Goal: Information Seeking & Learning: Understand process/instructions

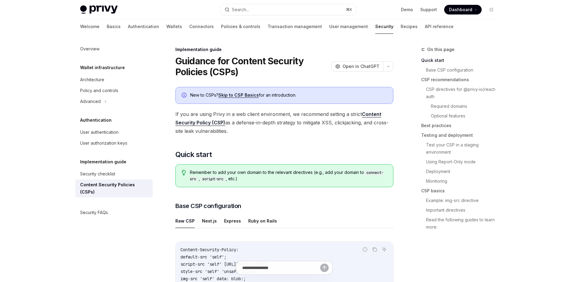
click at [210, 122] on link "Content Security Policy (CSP)" at bounding box center [278, 118] width 206 height 15
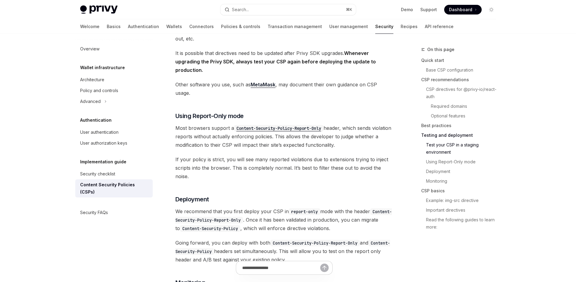
scroll to position [1056, 0]
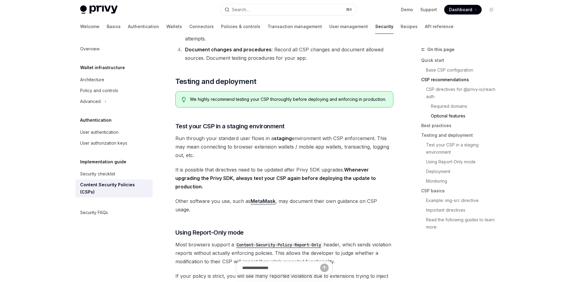
scroll to position [699, 0]
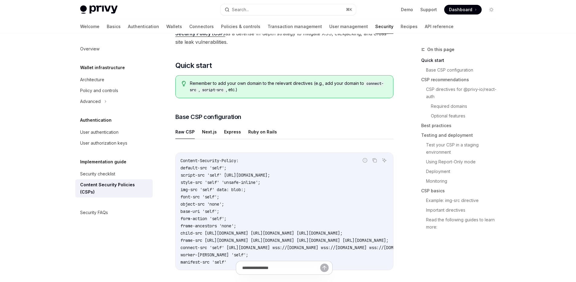
scroll to position [161, 0]
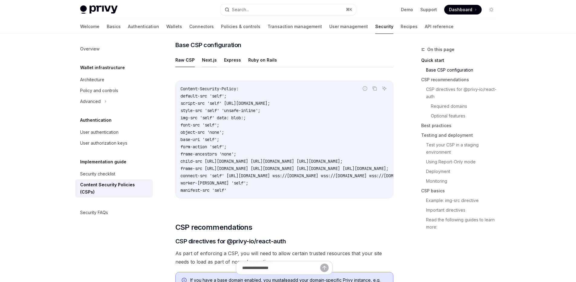
click at [211, 60] on button "Next.js" at bounding box center [209, 60] width 15 height 14
type textarea "*"
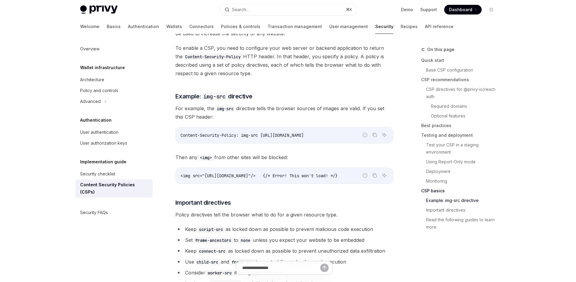
scroll to position [1483, 0]
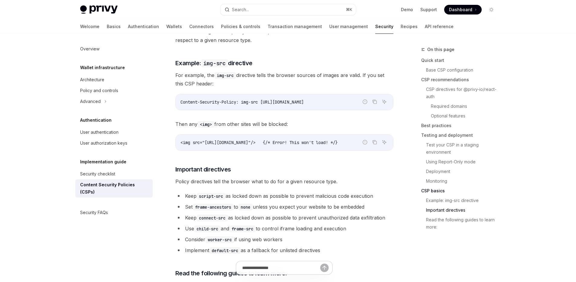
drag, startPoint x: 298, startPoint y: 135, endPoint x: 341, endPoint y: 137, distance: 42.6
click at [341, 137] on div "<img src="https://bad-website.com/image.jpg"/> {/* Error! This won't load! */}" at bounding box center [284, 143] width 217 height 16
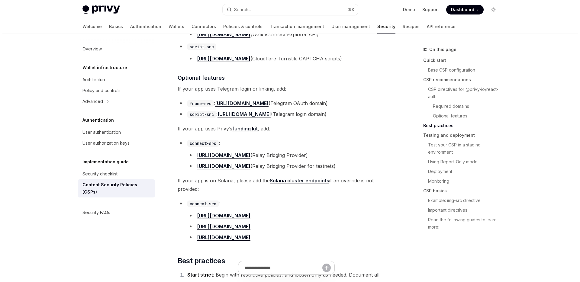
scroll to position [548, 0]
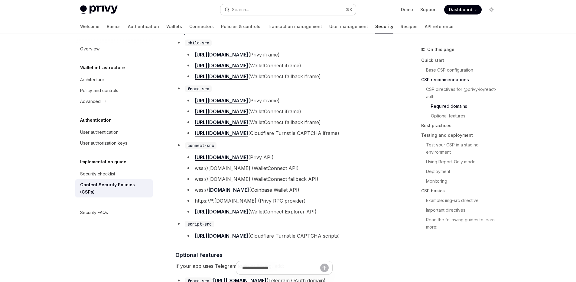
click at [307, 7] on button "Search... ⌘ K" at bounding box center [287, 9] width 135 height 11
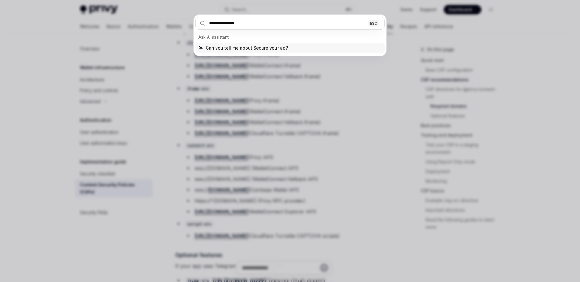
type input "**********"
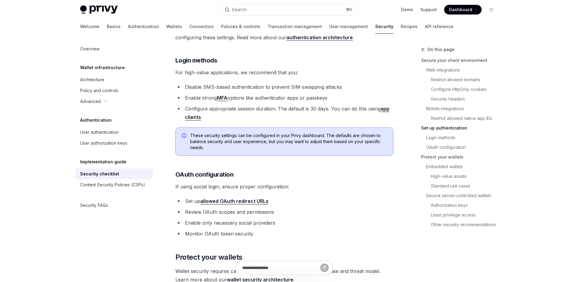
scroll to position [414, 0]
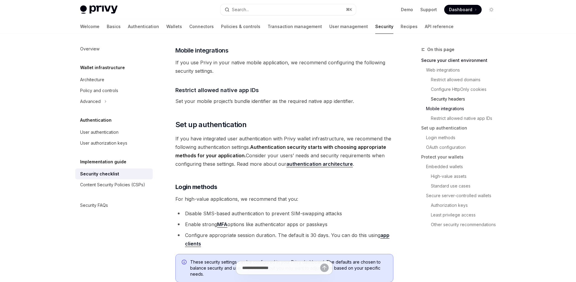
click at [443, 102] on link "Security headers" at bounding box center [466, 99] width 70 height 10
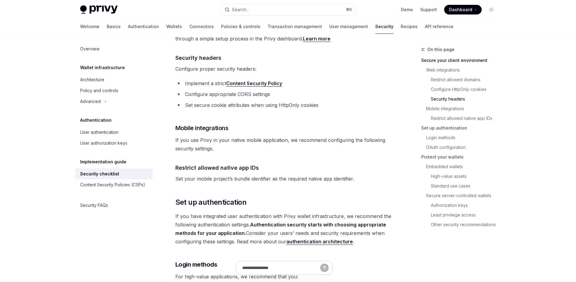
scroll to position [335, 0]
click at [254, 81] on link "Content Security Policy" at bounding box center [254, 84] width 56 height 6
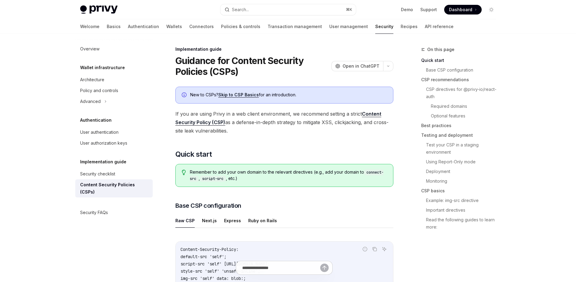
scroll to position [135, 0]
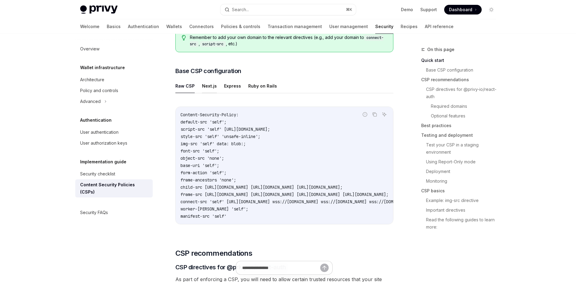
click at [208, 87] on button "Next.js" at bounding box center [209, 86] width 15 height 14
type textarea "*"
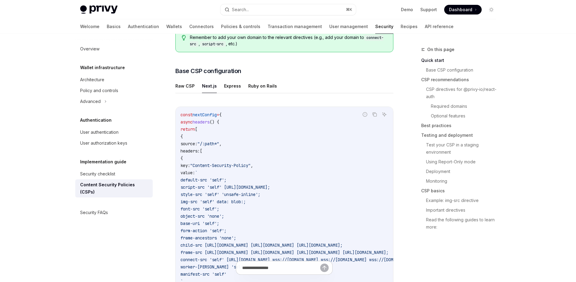
click at [210, 115] on span "nextConfig" at bounding box center [205, 114] width 24 height 5
copy span "nextConfig"
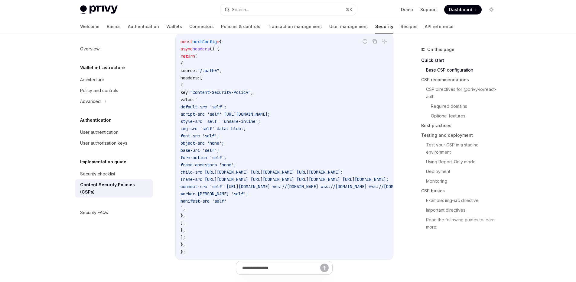
scroll to position [213, 0]
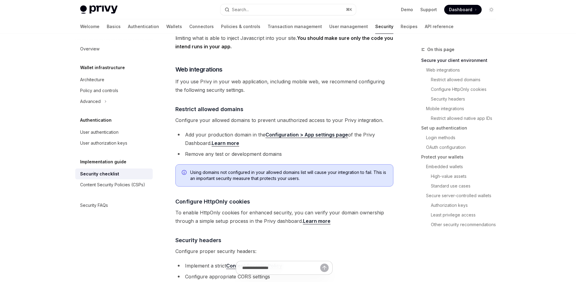
scroll to position [162, 0]
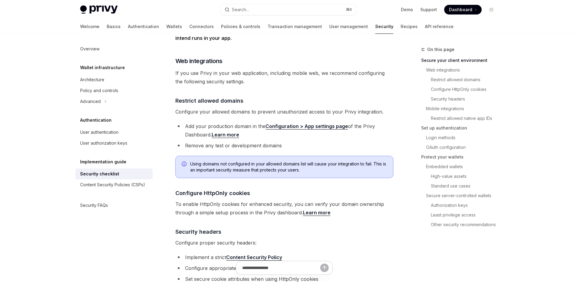
click at [283, 123] on link "Configuration > App settings page" at bounding box center [306, 126] width 83 height 6
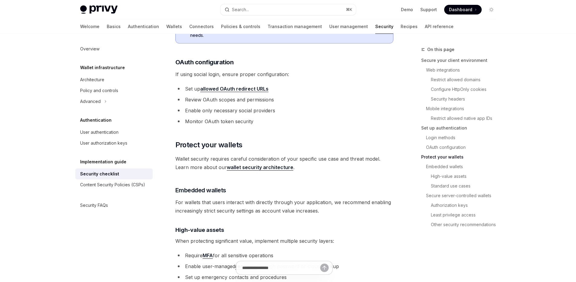
scroll to position [650, 0]
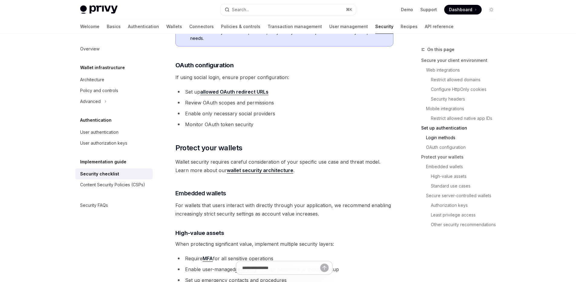
click at [262, 167] on link "wallet security architecture" at bounding box center [260, 170] width 66 height 6
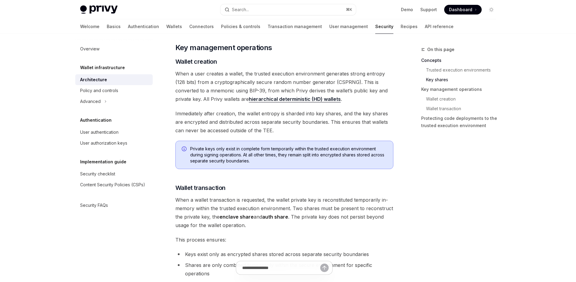
scroll to position [834, 0]
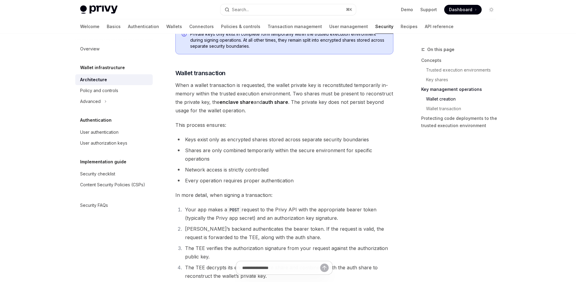
type textarea "*"
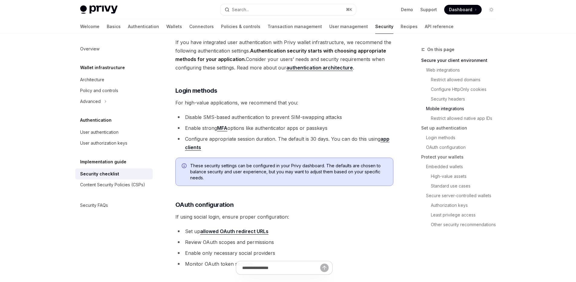
scroll to position [310, 0]
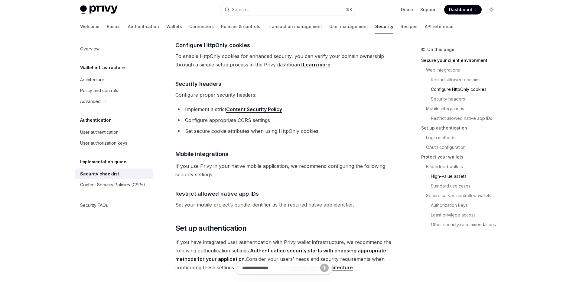
click at [436, 173] on link "High-value assets" at bounding box center [466, 177] width 70 height 10
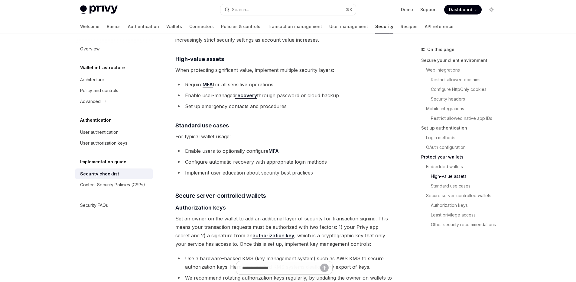
scroll to position [825, 0]
click at [436, 137] on link "Login methods" at bounding box center [463, 138] width 75 height 10
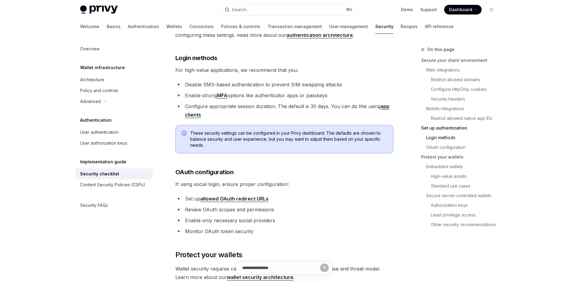
scroll to position [542, 0]
